Goal: Information Seeking & Learning: Learn about a topic

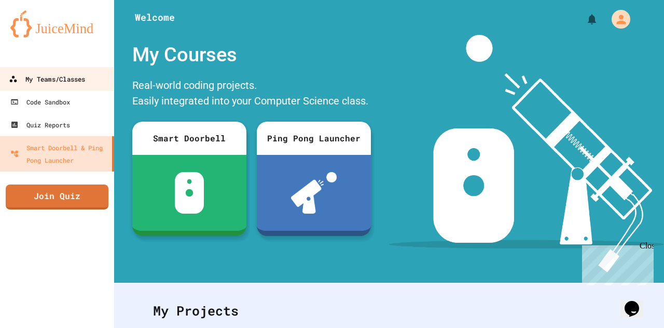
click at [82, 74] on div "My Teams/Classes" at bounding box center [47, 79] width 76 height 13
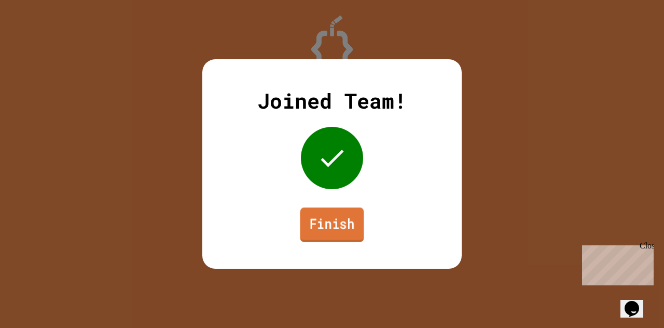
click at [328, 219] on link "Finish" at bounding box center [332, 224] width 64 height 34
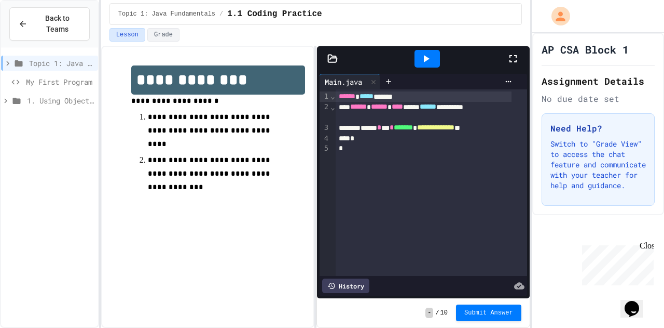
click at [404, 150] on div "*" at bounding box center [424, 148] width 177 height 10
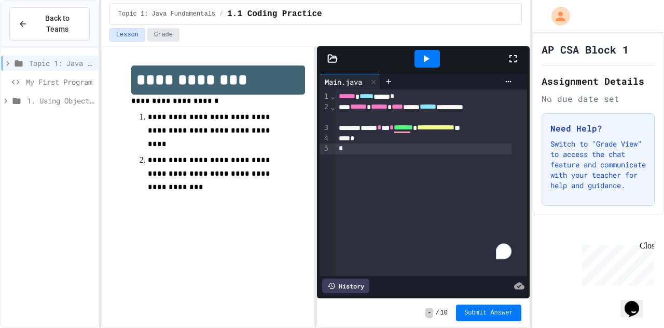
click at [164, 39] on button "Grade" at bounding box center [163, 34] width 32 height 13
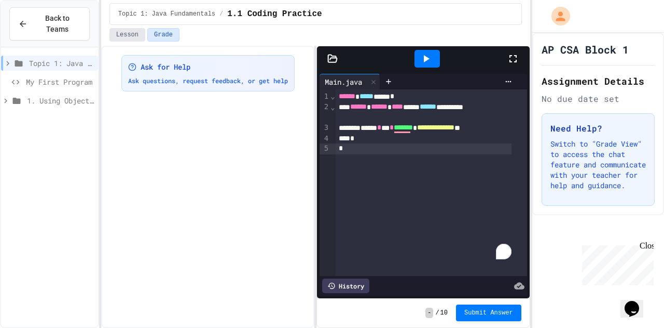
click at [140, 38] on button "Lesson" at bounding box center [128, 34] width 36 height 13
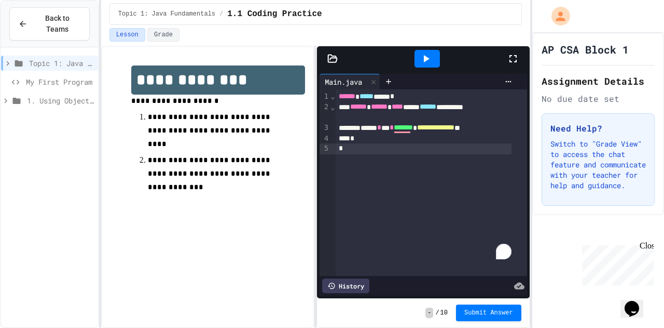
click at [36, 76] on span "My First Program" at bounding box center [60, 81] width 68 height 11
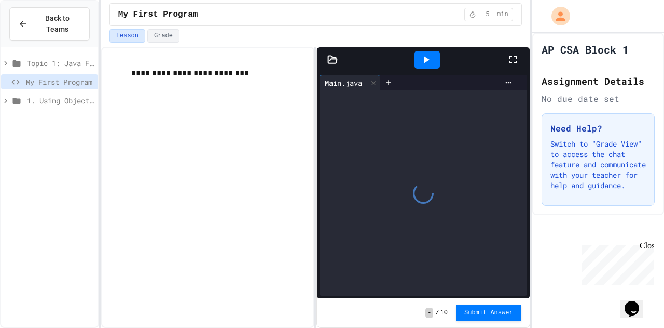
click at [60, 58] on span "Topic 1: Java Fundamentals" at bounding box center [60, 63] width 67 height 11
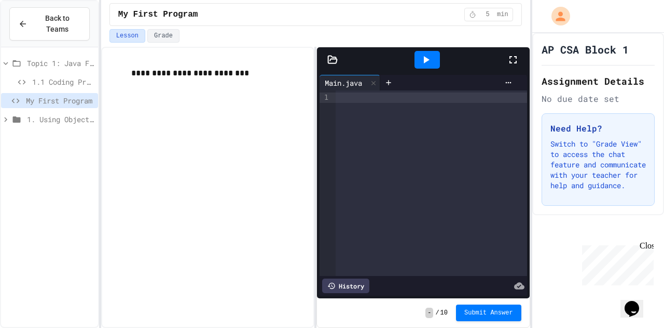
click at [56, 76] on span "1.1 Coding Practice" at bounding box center [63, 81] width 62 height 11
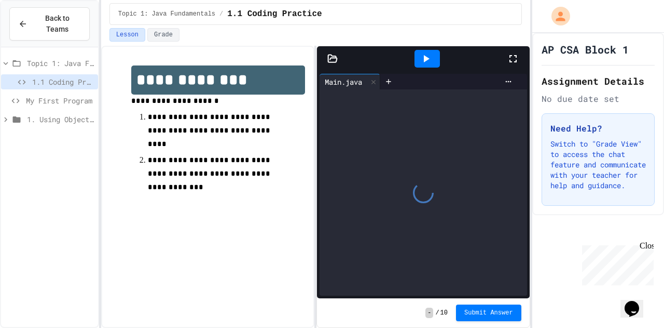
click at [5, 117] on icon at bounding box center [5, 119] width 3 height 5
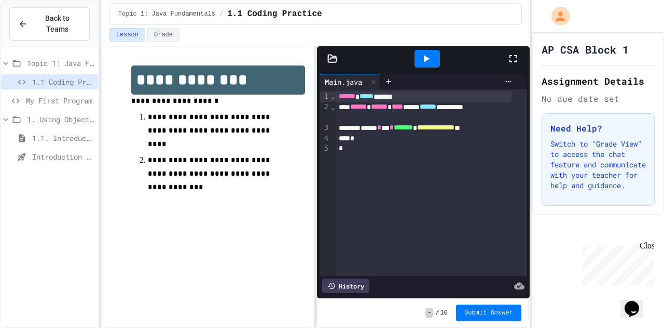
click at [74, 132] on span "1.1. Introduction to Algorithms, Programming, and Compilers" at bounding box center [63, 137] width 62 height 11
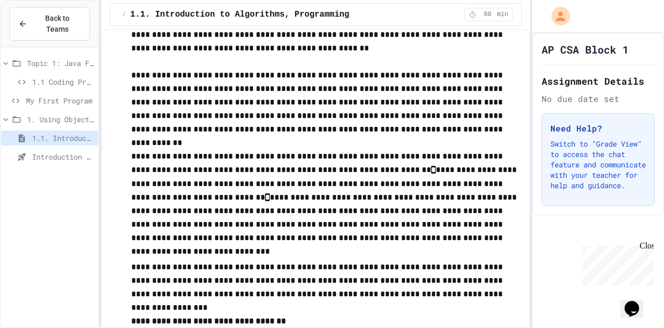
scroll to position [5144, 0]
